Goal: Navigation & Orientation: Find specific page/section

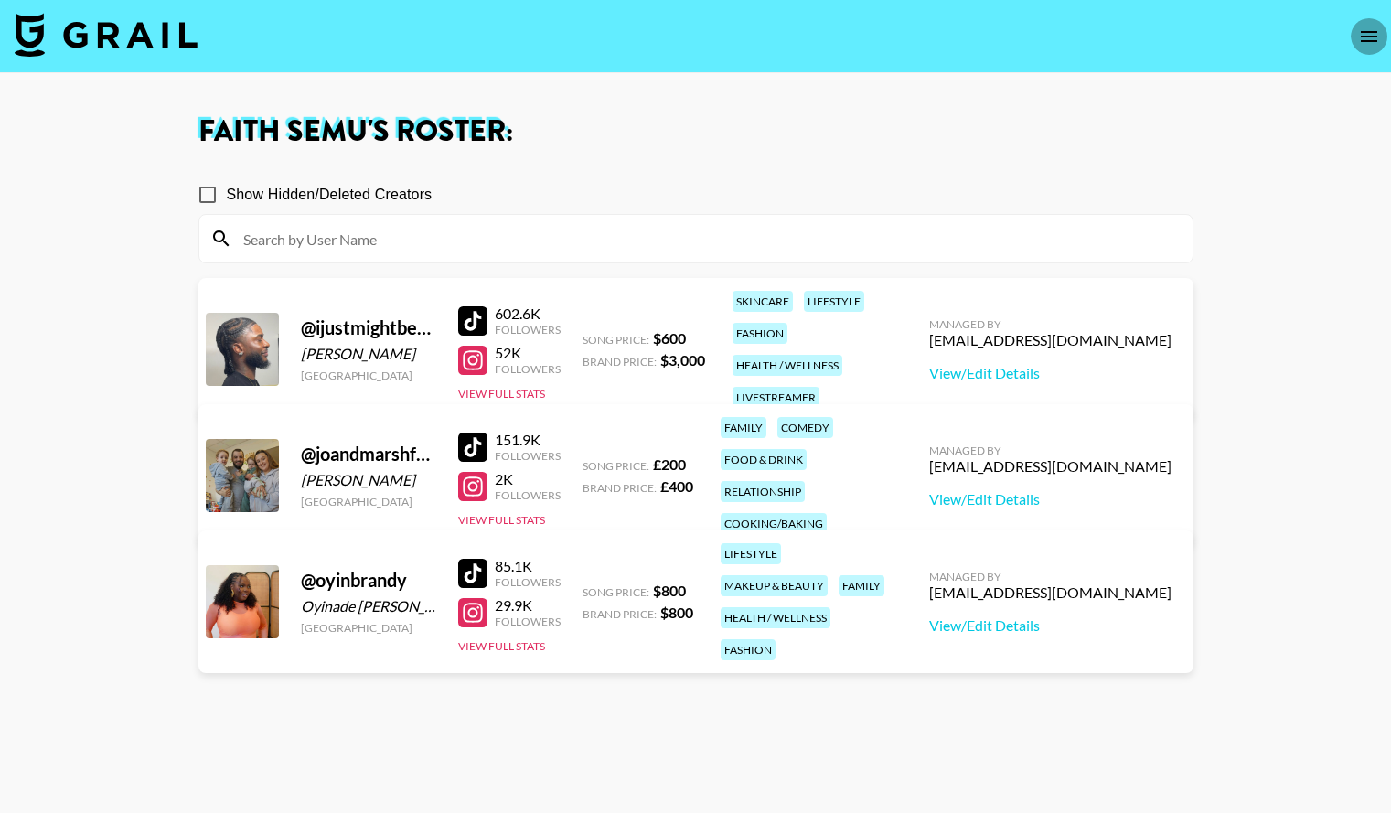
click at [1363, 41] on icon "open drawer" at bounding box center [1369, 36] width 16 height 11
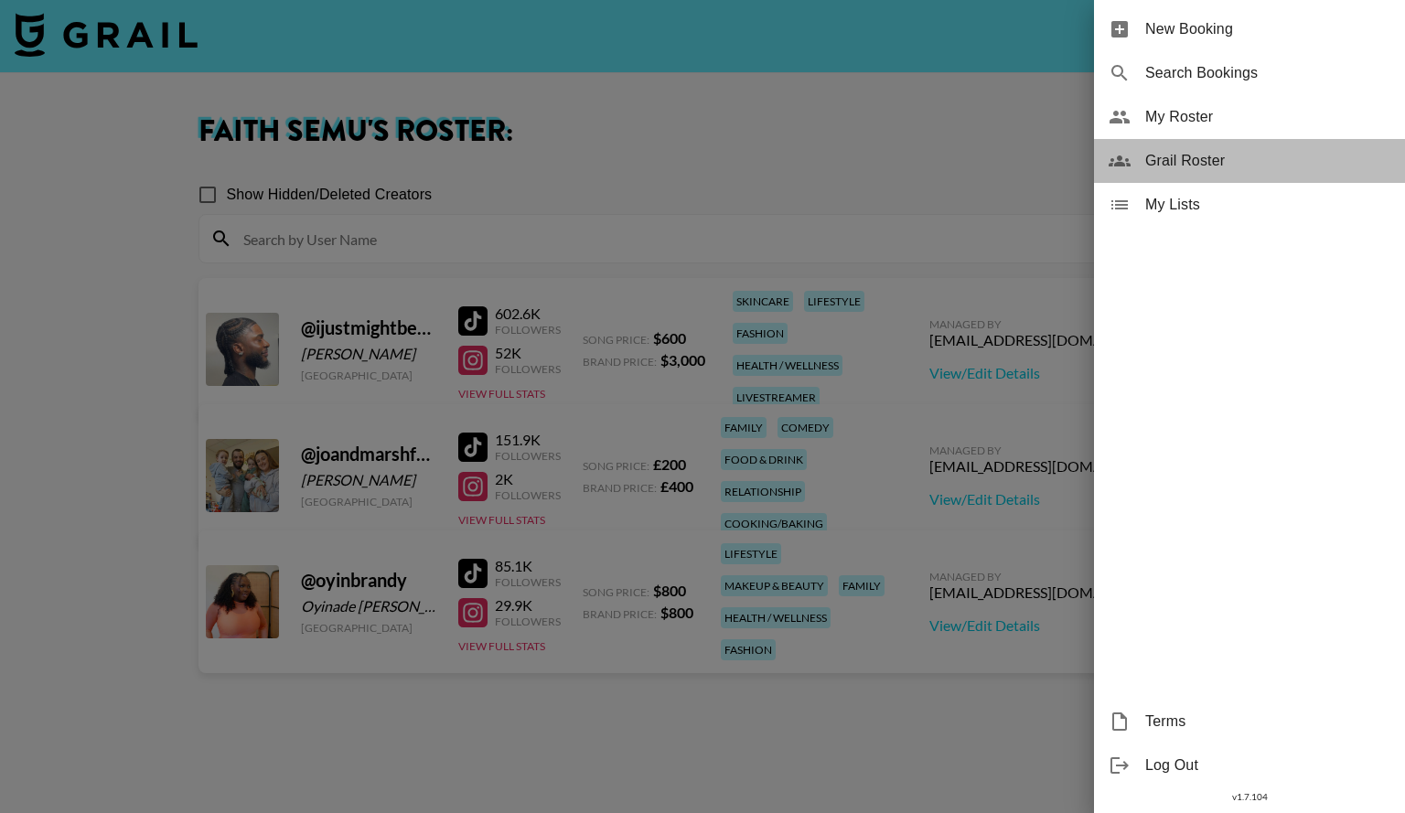
click at [1194, 152] on span "Grail Roster" at bounding box center [1267, 161] width 245 height 22
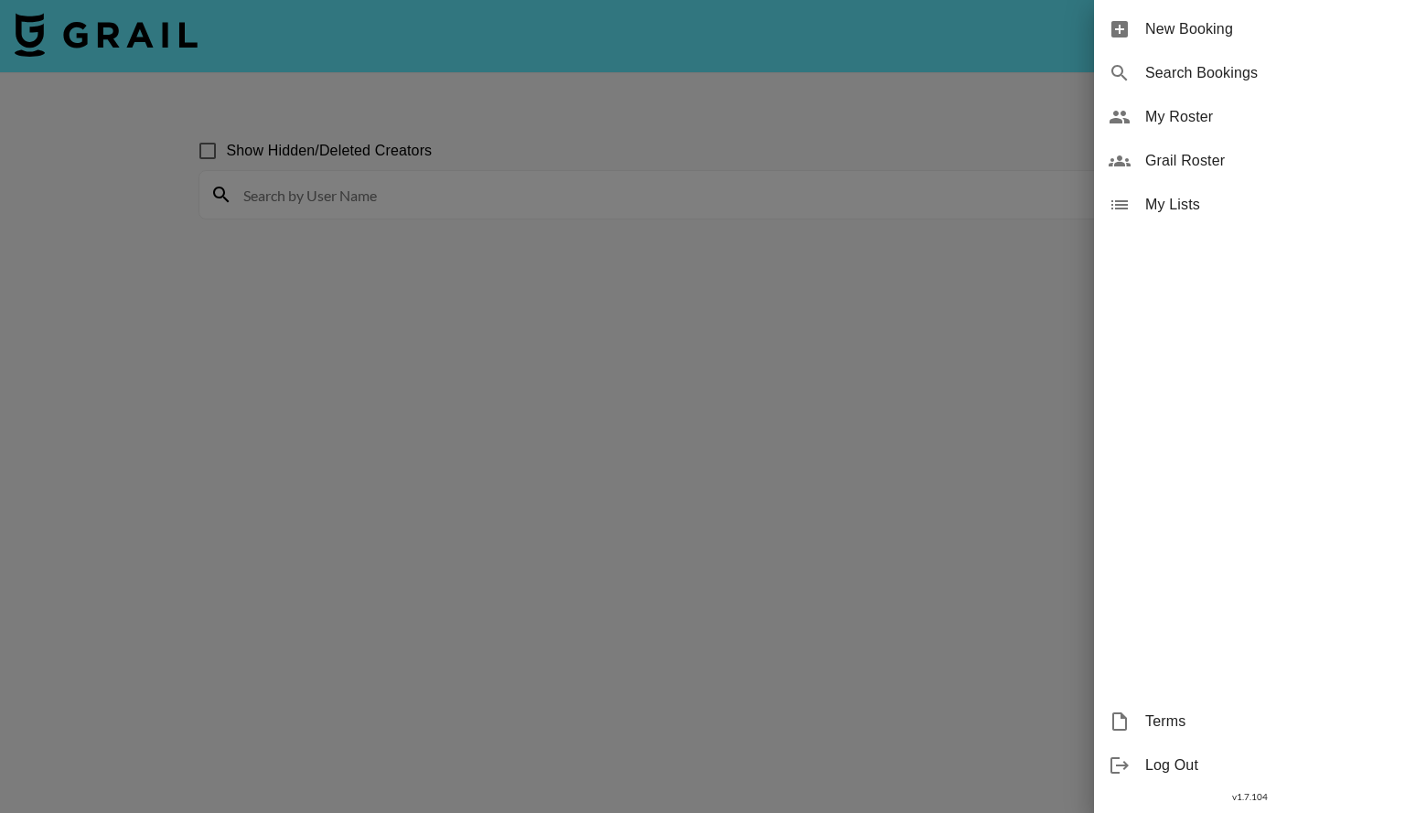
click at [950, 326] on div at bounding box center [702, 406] width 1405 height 813
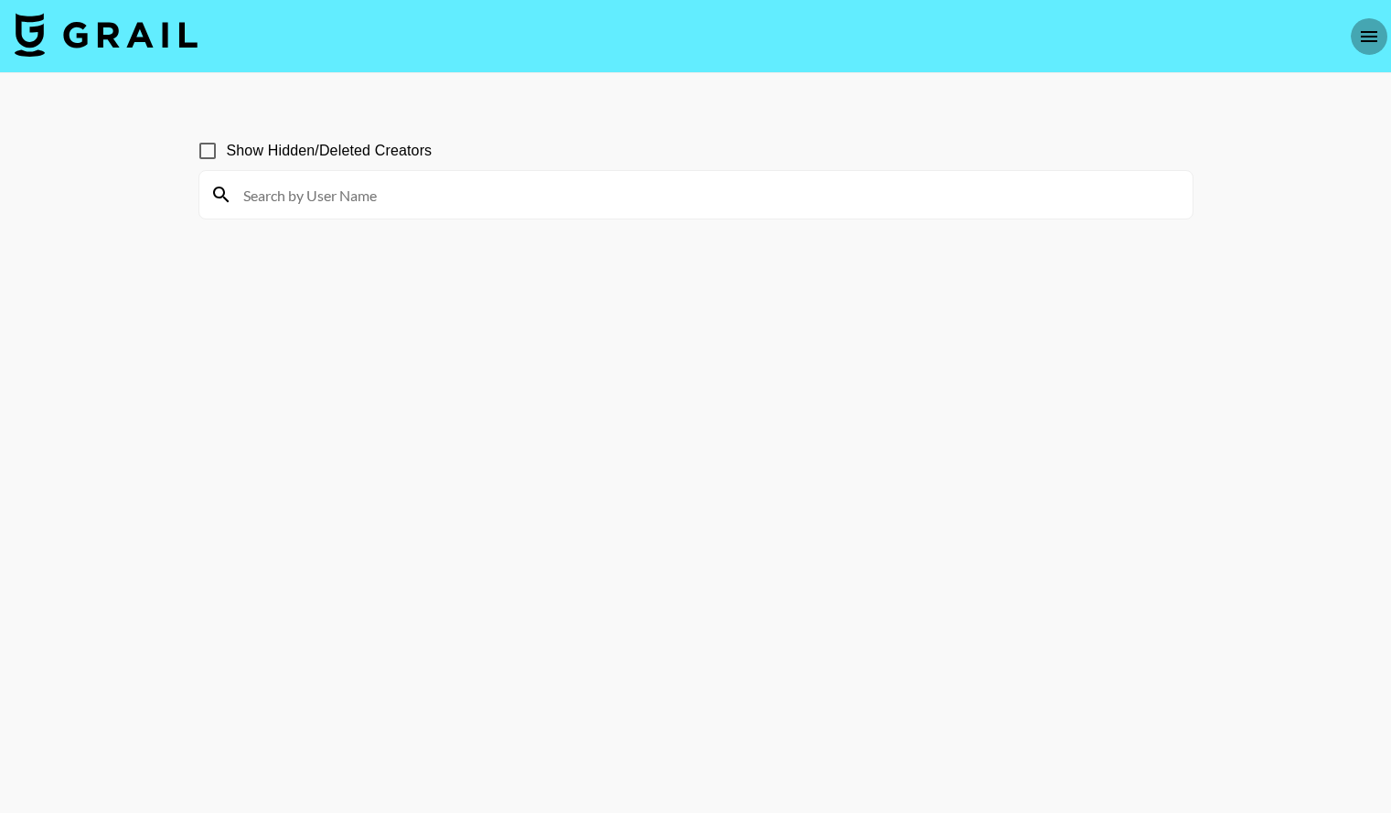
click at [1375, 42] on icon "open drawer" at bounding box center [1369, 37] width 22 height 22
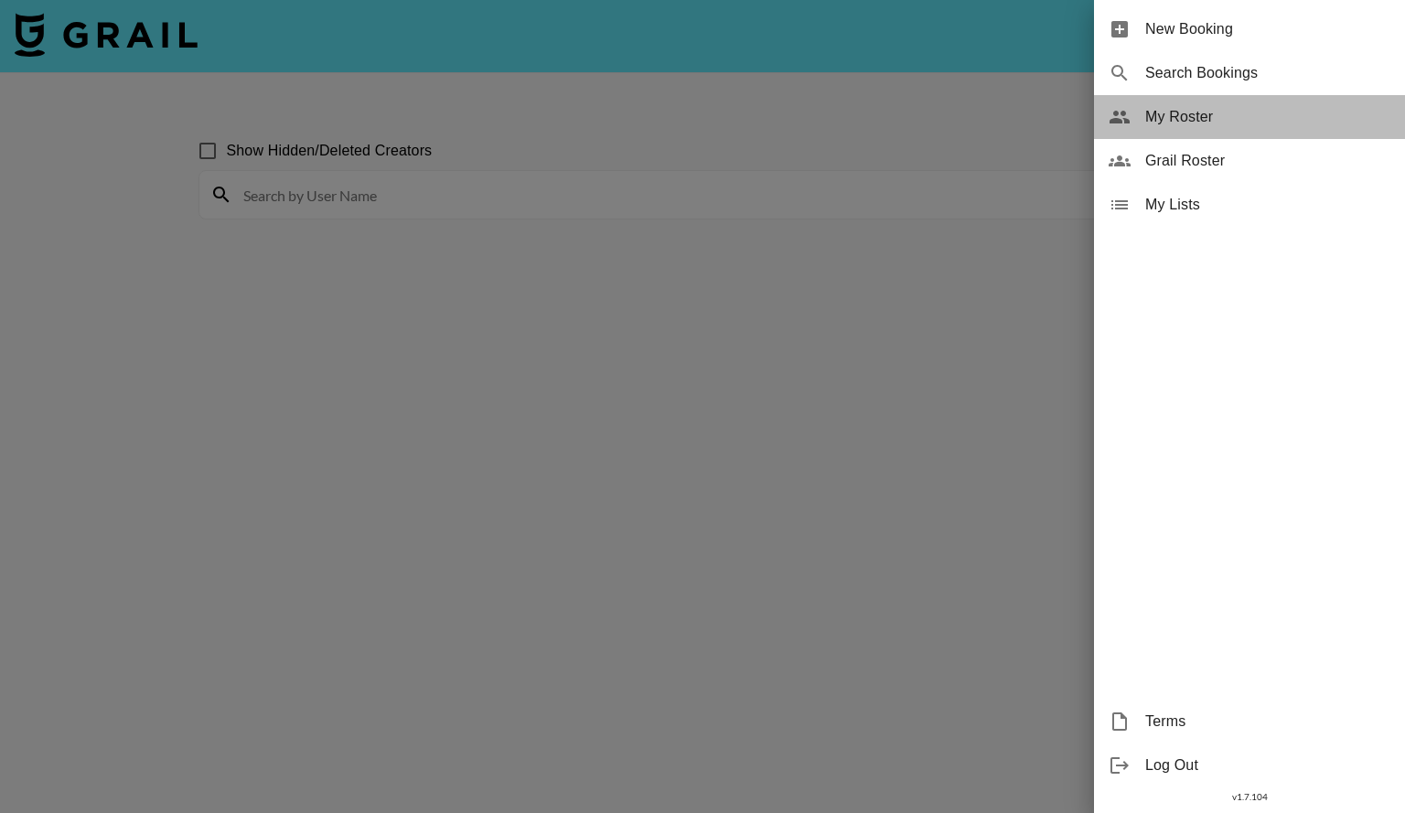
click at [1191, 121] on span "My Roster" at bounding box center [1267, 117] width 245 height 22
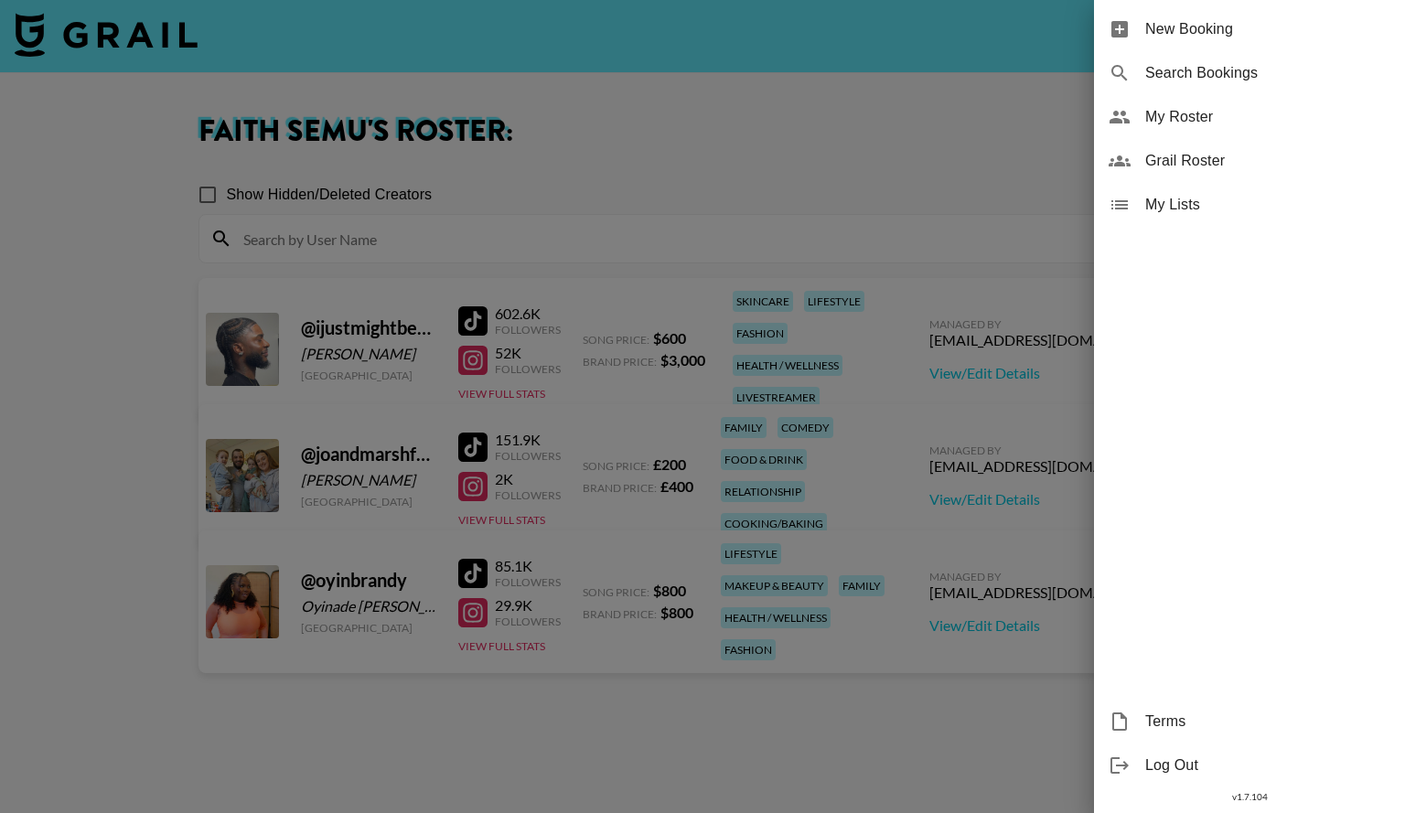
click at [704, 731] on div at bounding box center [702, 406] width 1405 height 813
